Goal: Download file/media

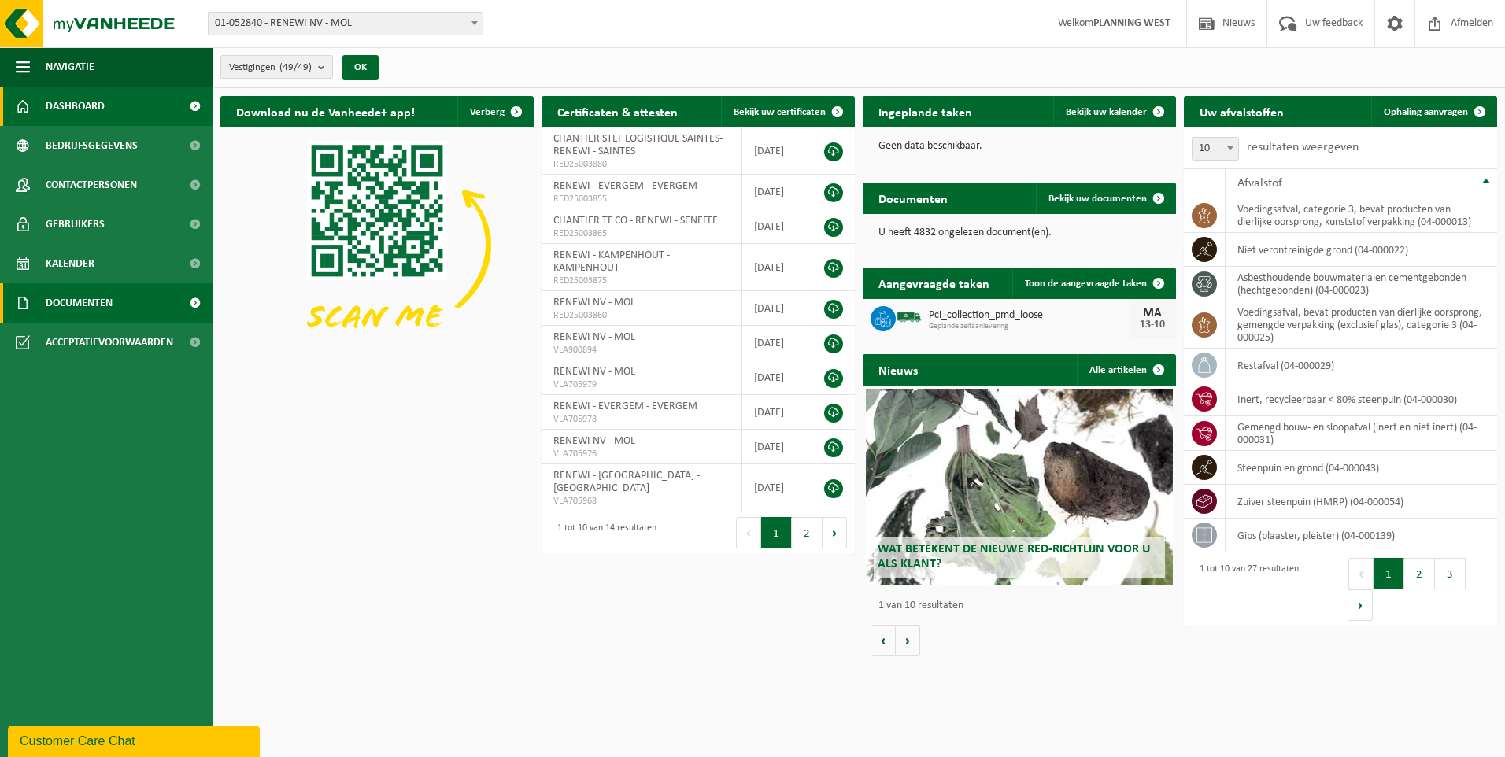
click at [114, 300] on link "Documenten" at bounding box center [106, 302] width 212 height 39
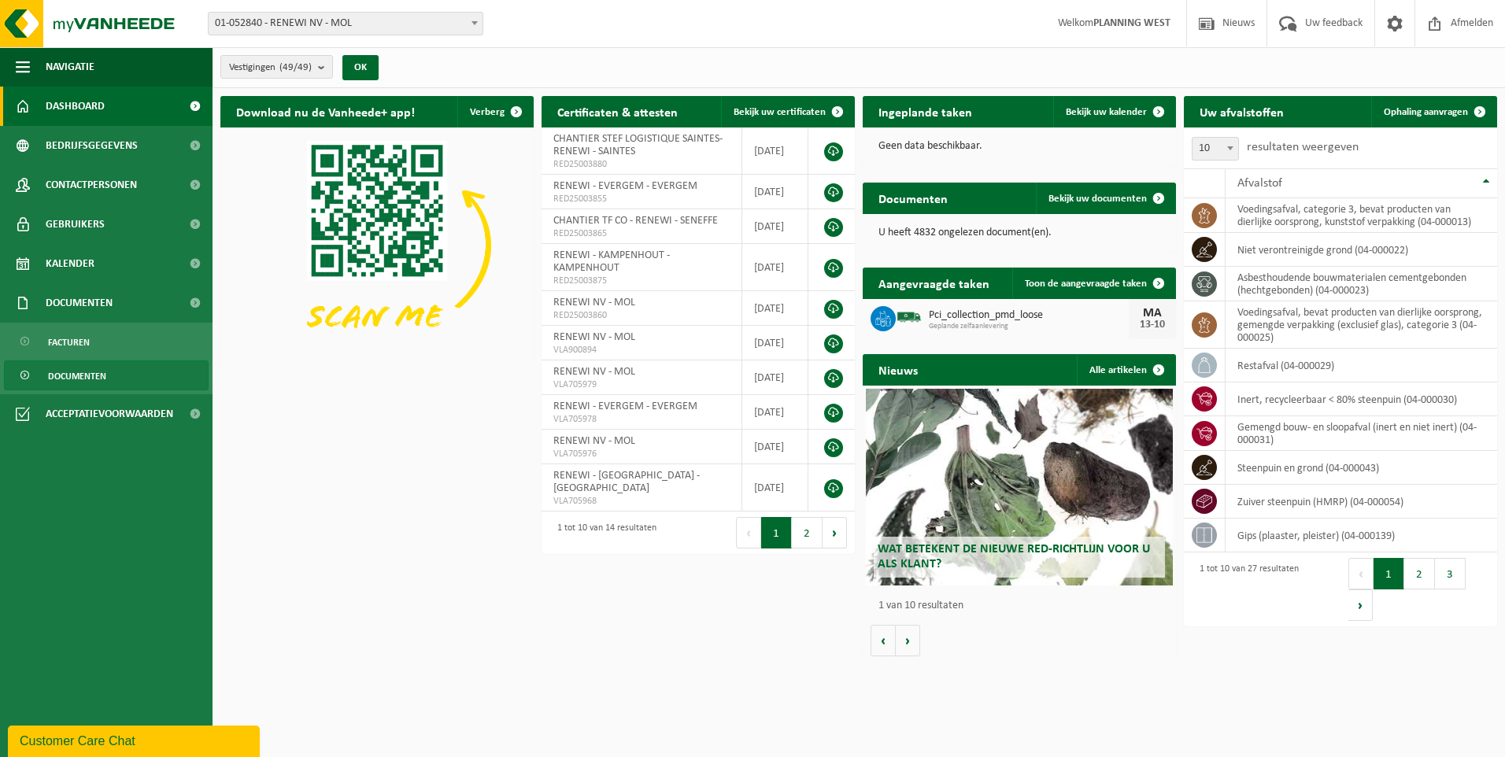
click at [113, 375] on link "Documenten" at bounding box center [106, 375] width 205 height 30
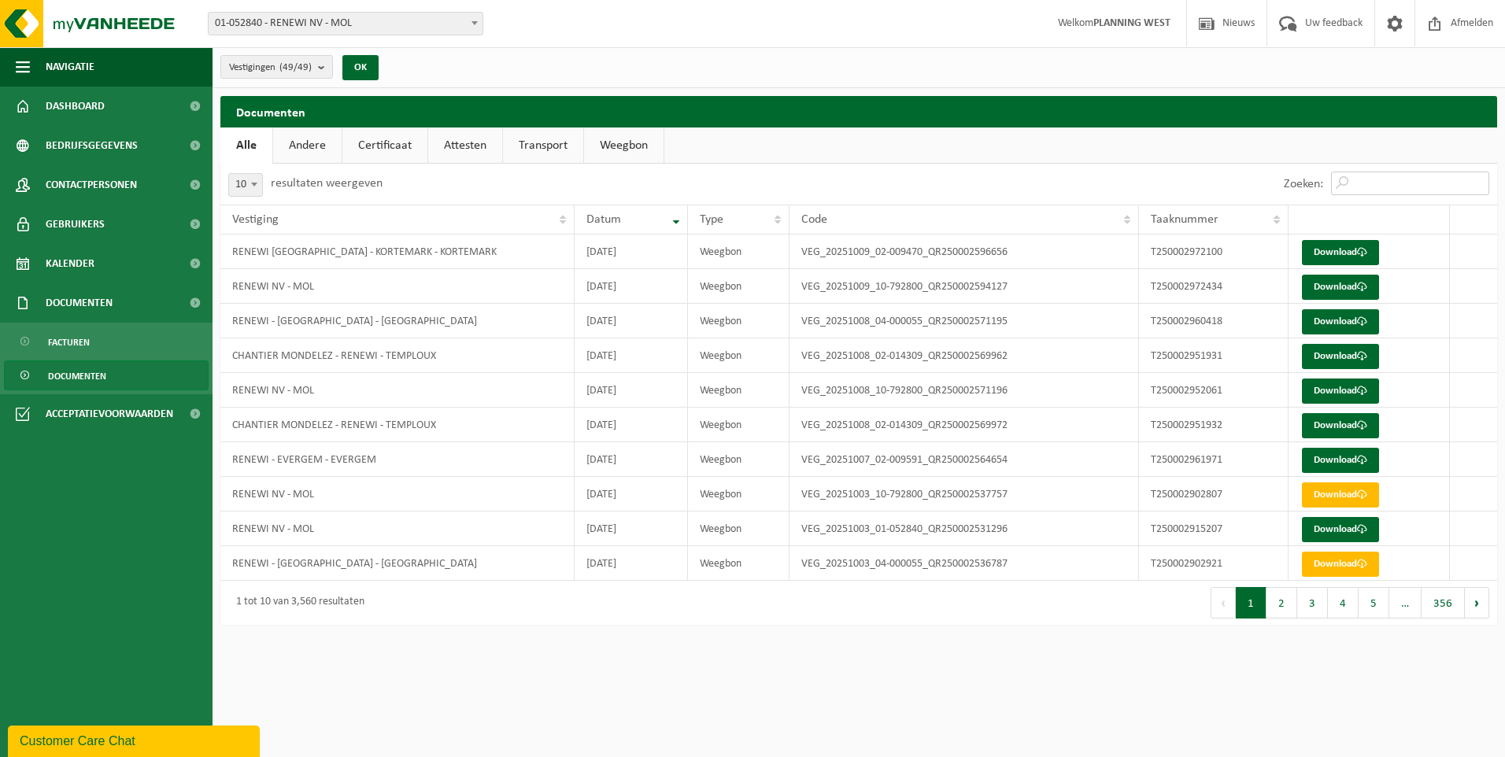
click at [1399, 179] on input "Zoeken:" at bounding box center [1410, 184] width 158 height 24
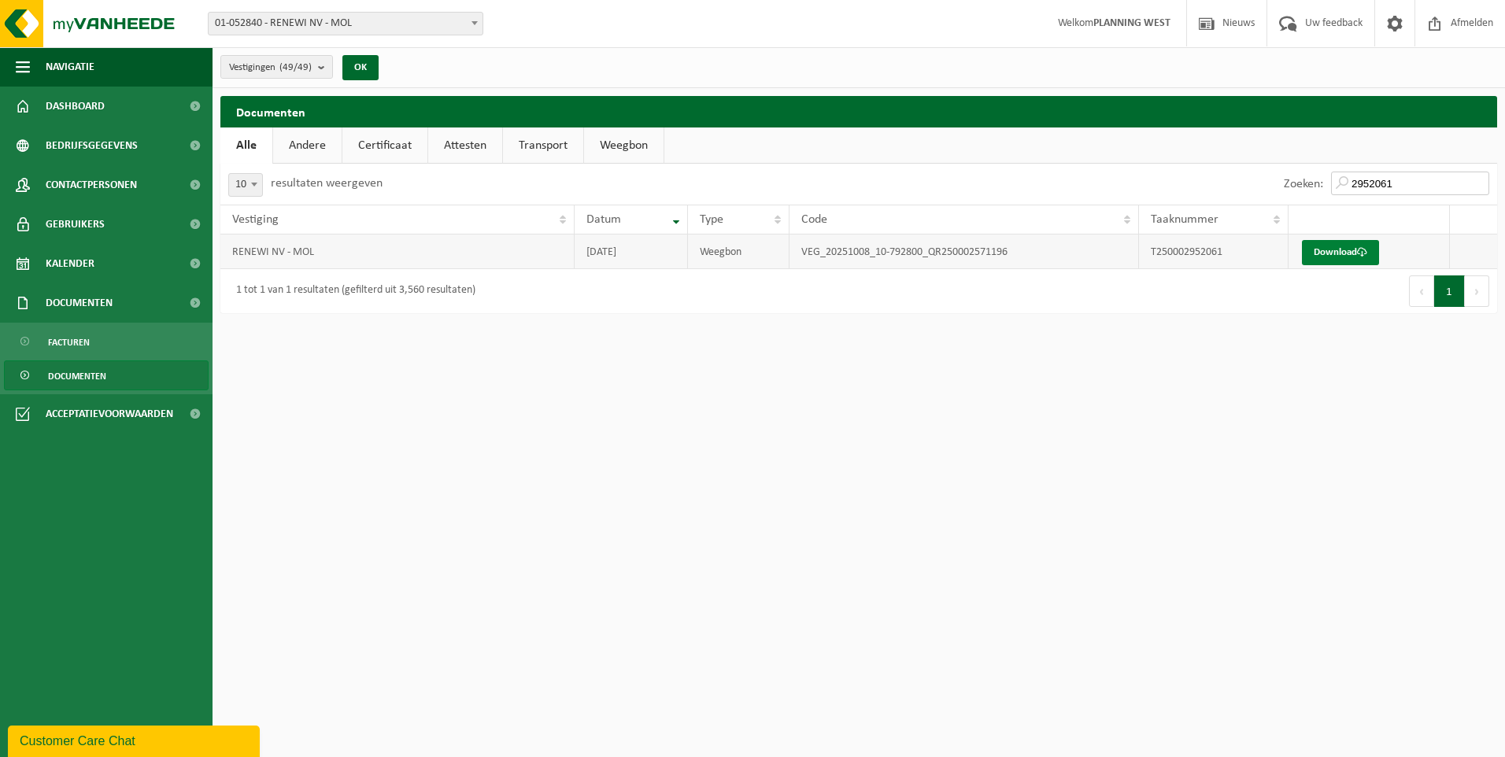
type input "2952061"
click at [1314, 249] on link "Download" at bounding box center [1340, 252] width 77 height 25
